Goal: Find specific page/section: Find specific page/section

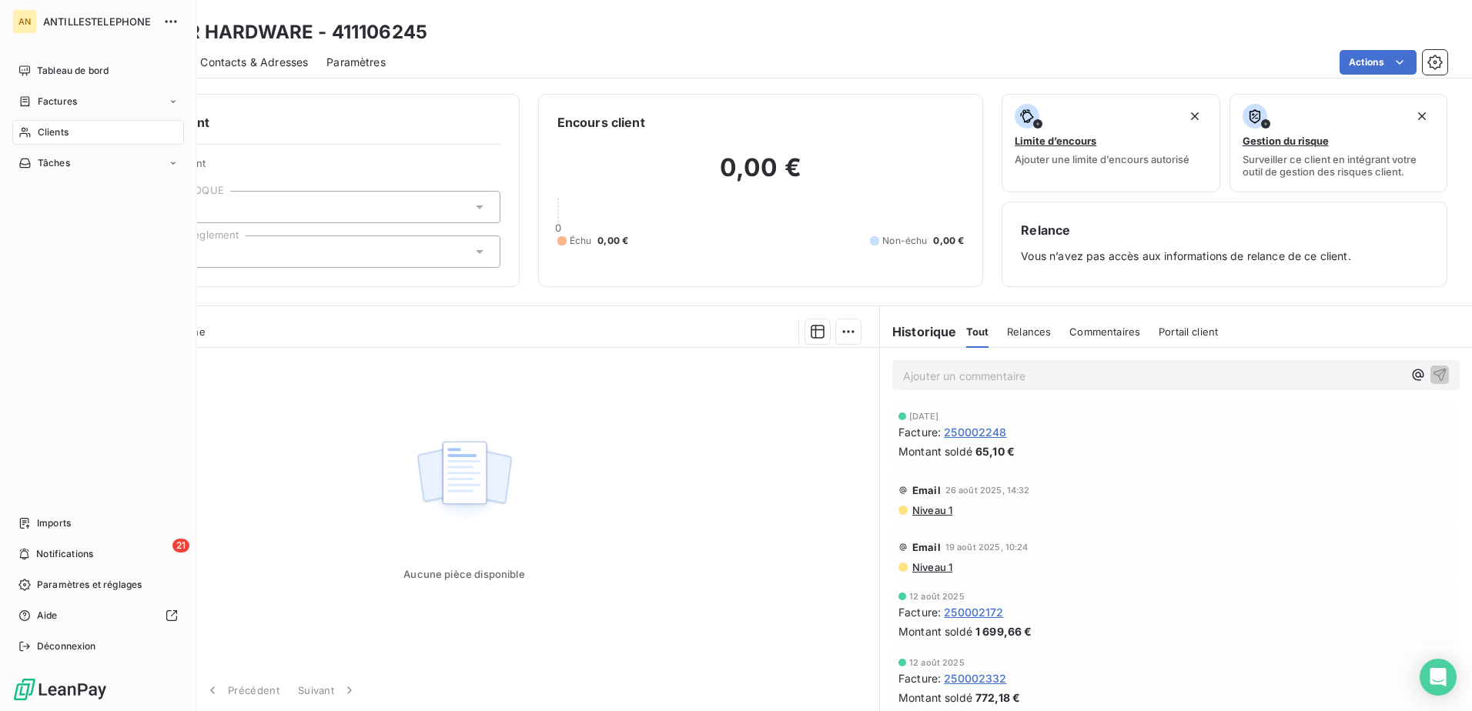
click at [31, 129] on icon at bounding box center [24, 132] width 13 height 12
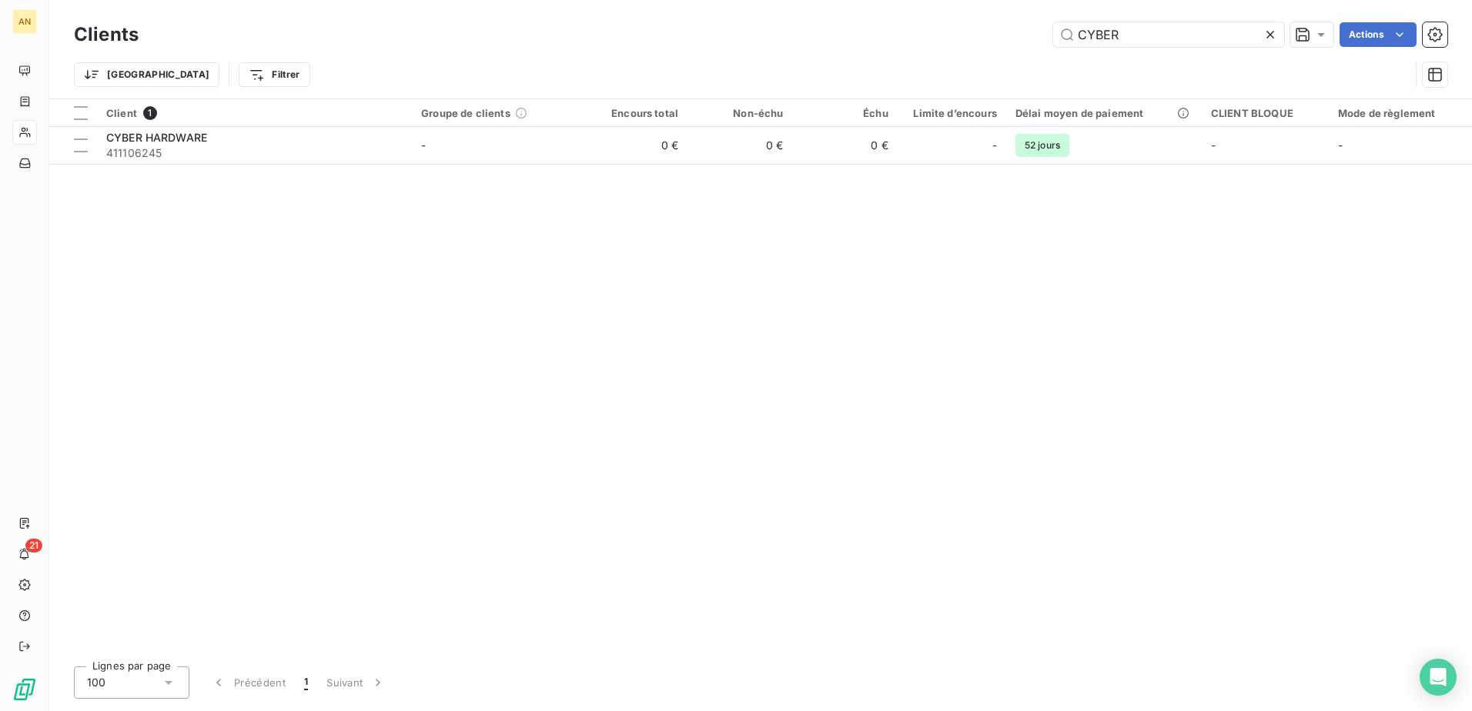
drag, startPoint x: 1144, startPoint y: 32, endPoint x: 1008, endPoint y: 32, distance: 135.5
click at [1008, 32] on div "CYBER Actions" at bounding box center [802, 34] width 1290 height 25
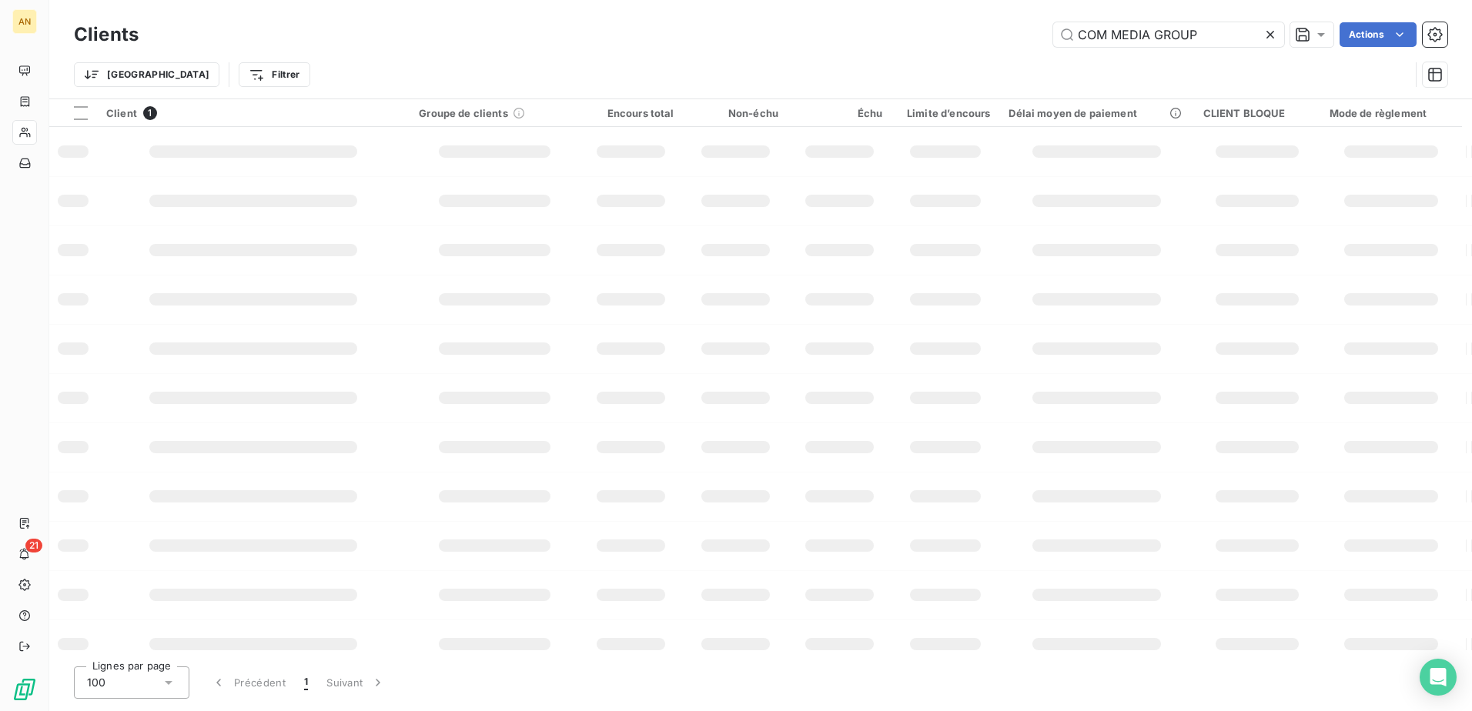
type input "COM MEDIA GROUP"
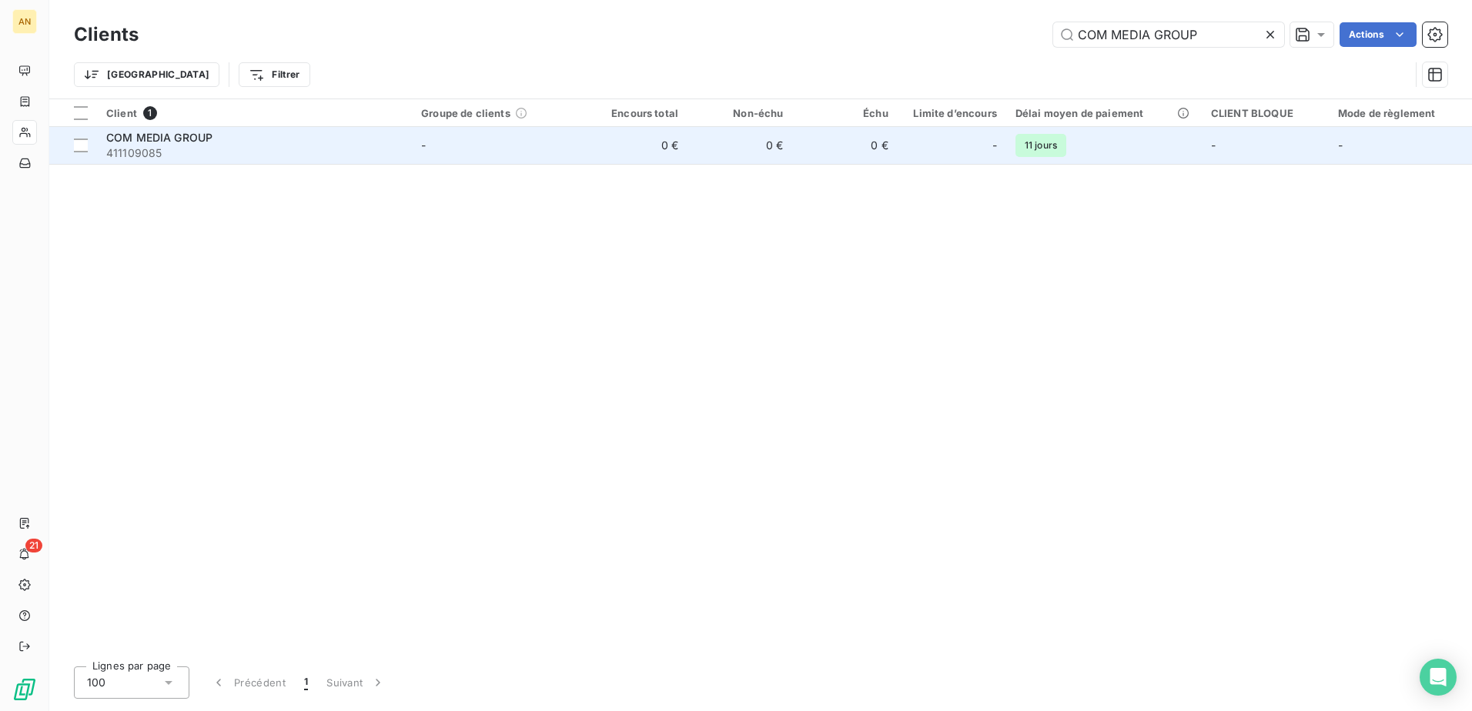
click at [561, 145] on td "-" at bounding box center [497, 145] width 171 height 37
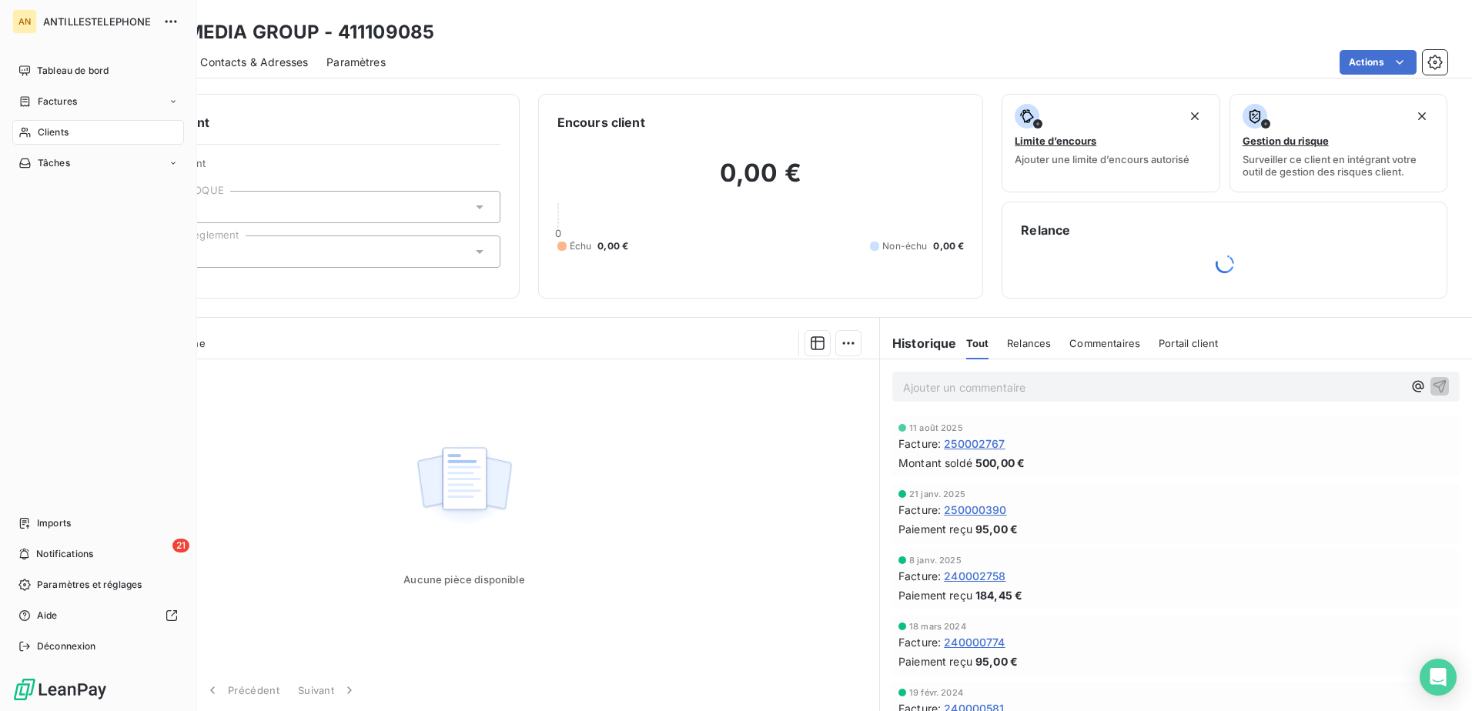
click at [44, 131] on span "Clients" at bounding box center [53, 132] width 31 height 14
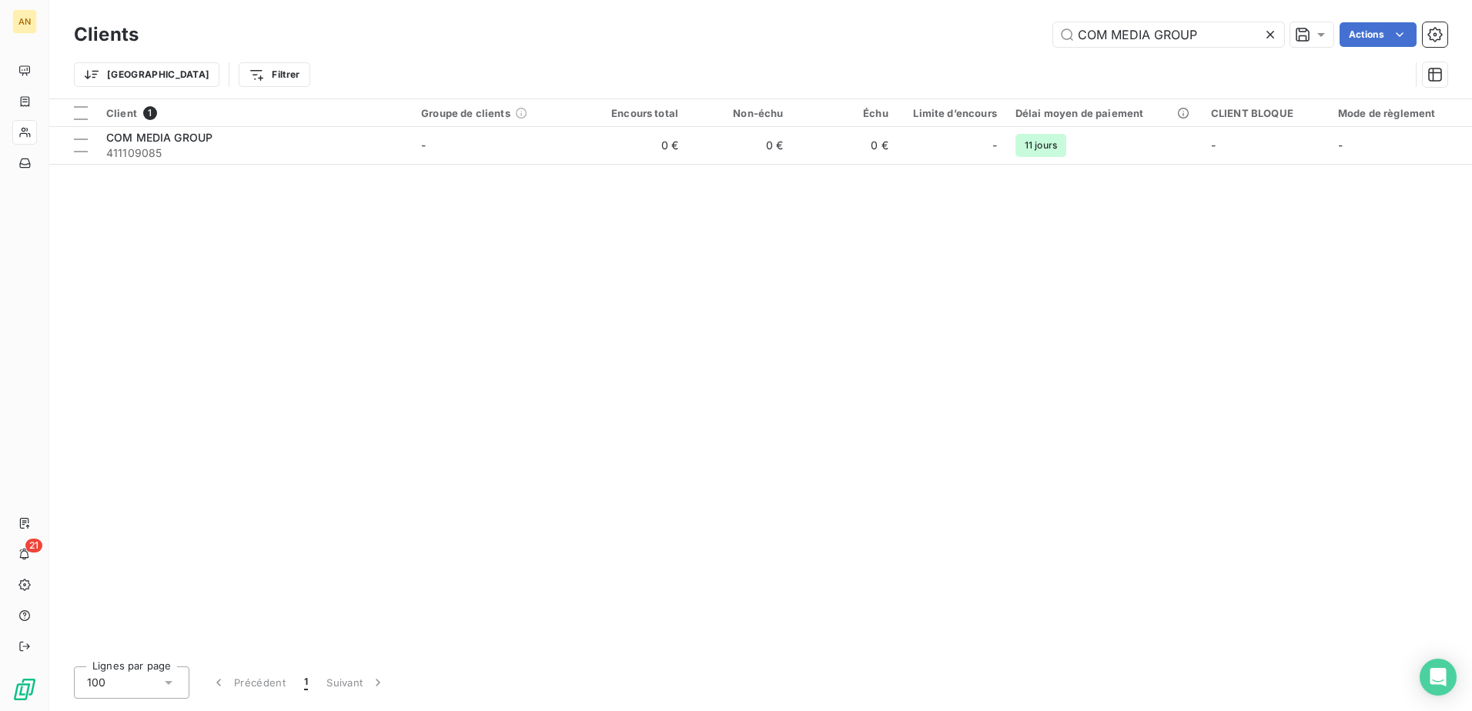
click at [1267, 33] on icon at bounding box center [1270, 35] width 8 height 8
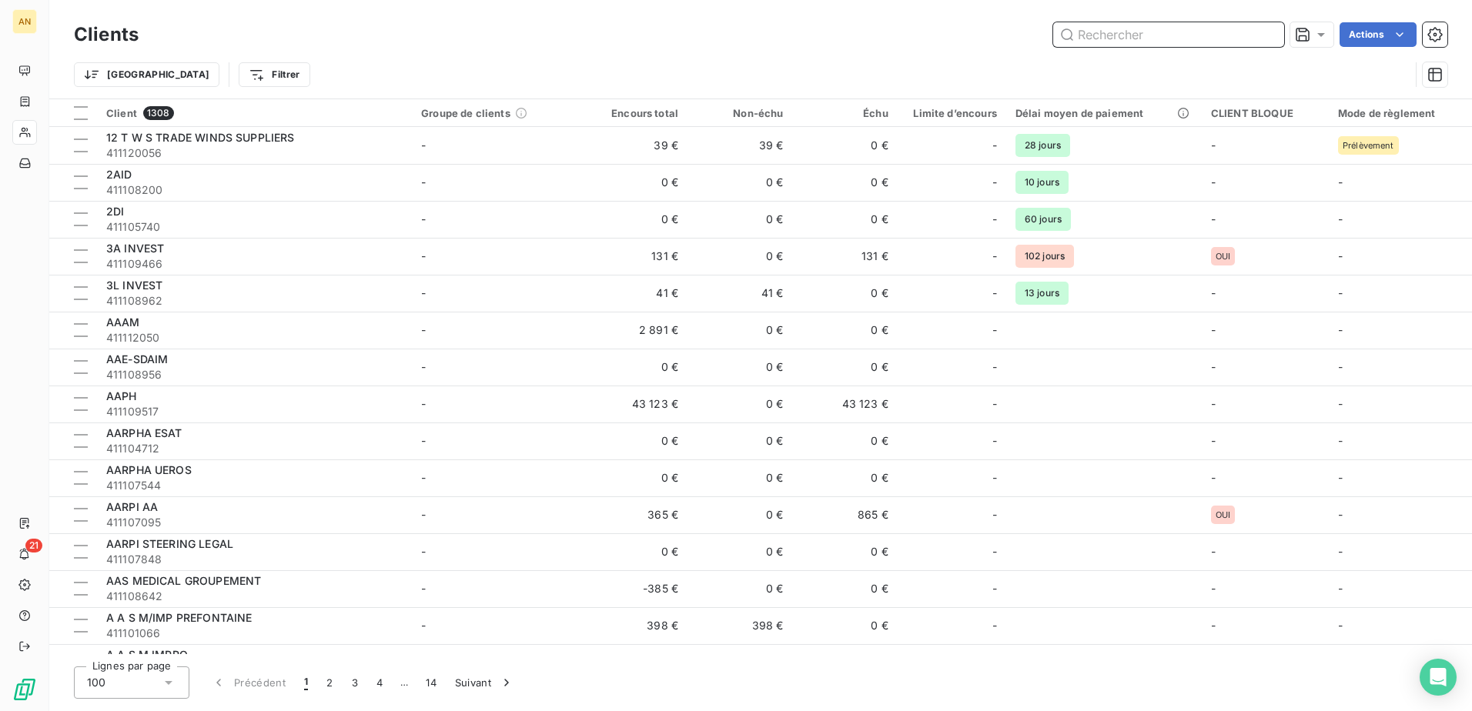
click at [1267, 33] on input "text" at bounding box center [1168, 34] width 231 height 25
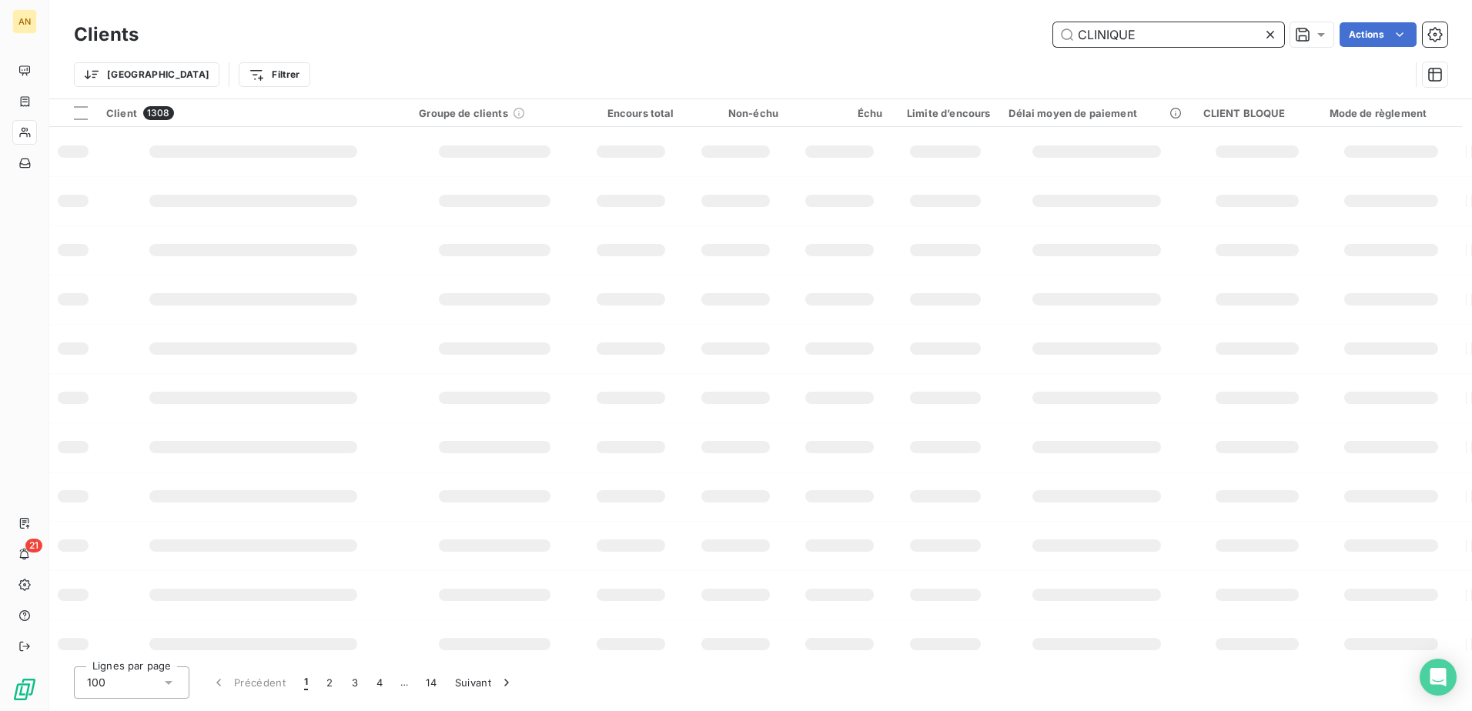
type input "CLINIQUE"
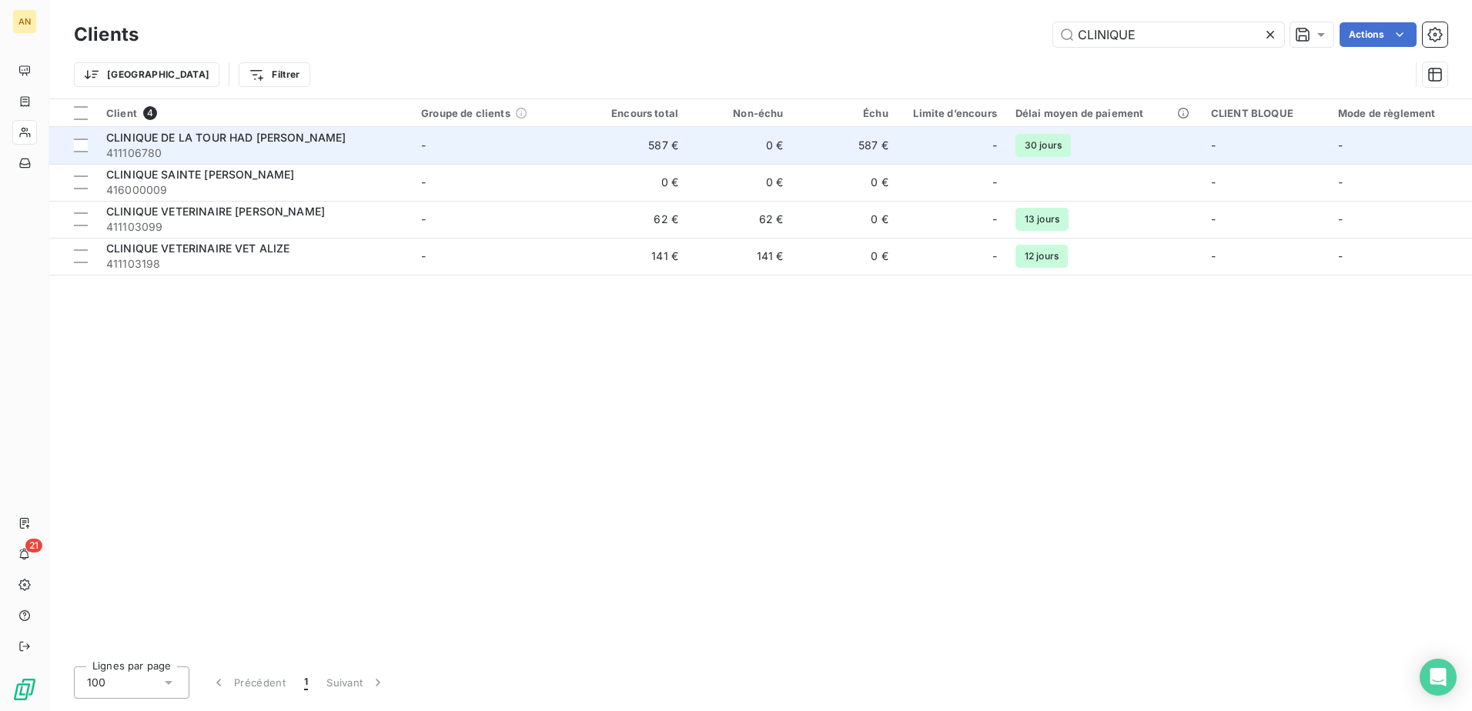
click at [325, 135] on div "CLINIQUE DE LA TOUR HAD [PERSON_NAME]" at bounding box center [254, 137] width 296 height 15
